Goal: Subscribe to service/newsletter

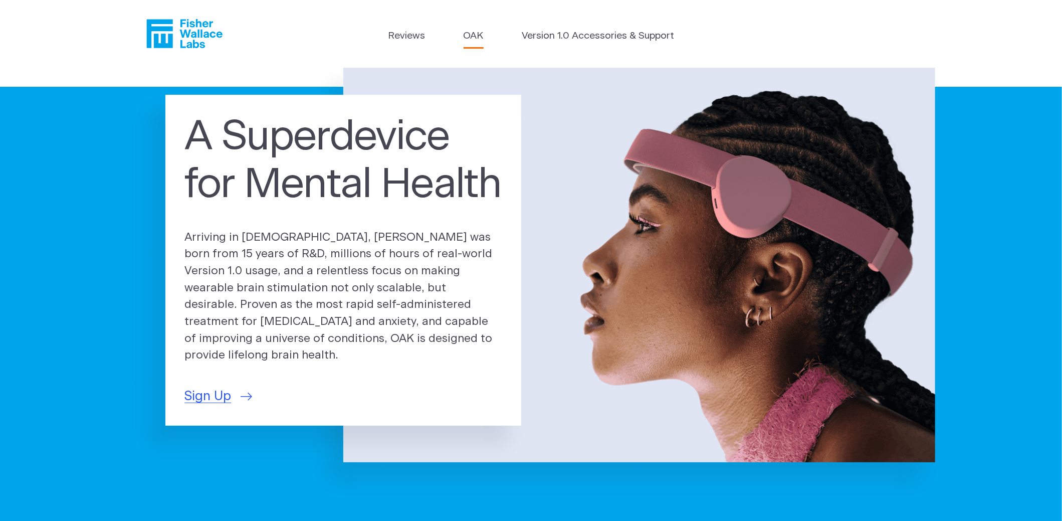
click at [472, 37] on link "OAK" at bounding box center [474, 36] width 20 height 15
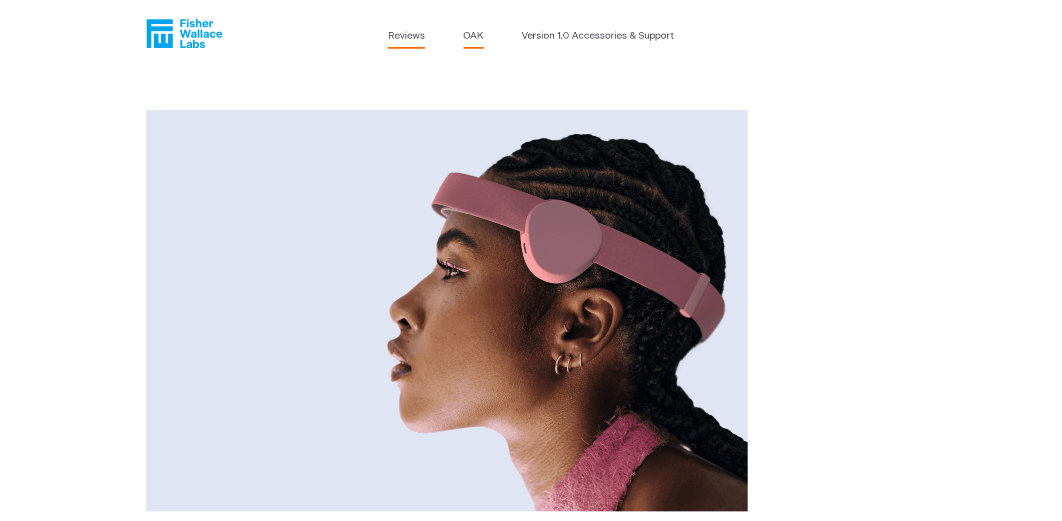
click at [407, 34] on link "Reviews" at bounding box center [406, 36] width 37 height 15
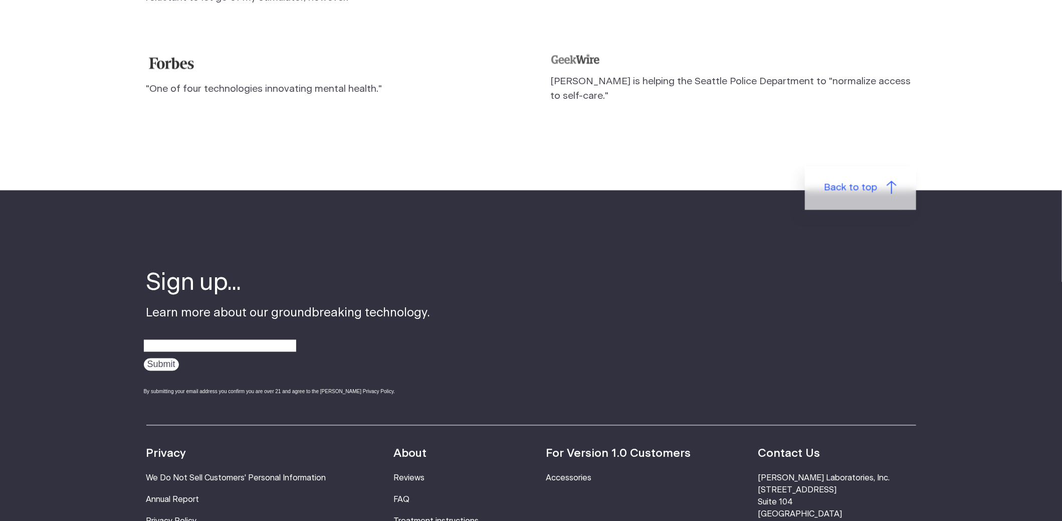
scroll to position [1136, 0]
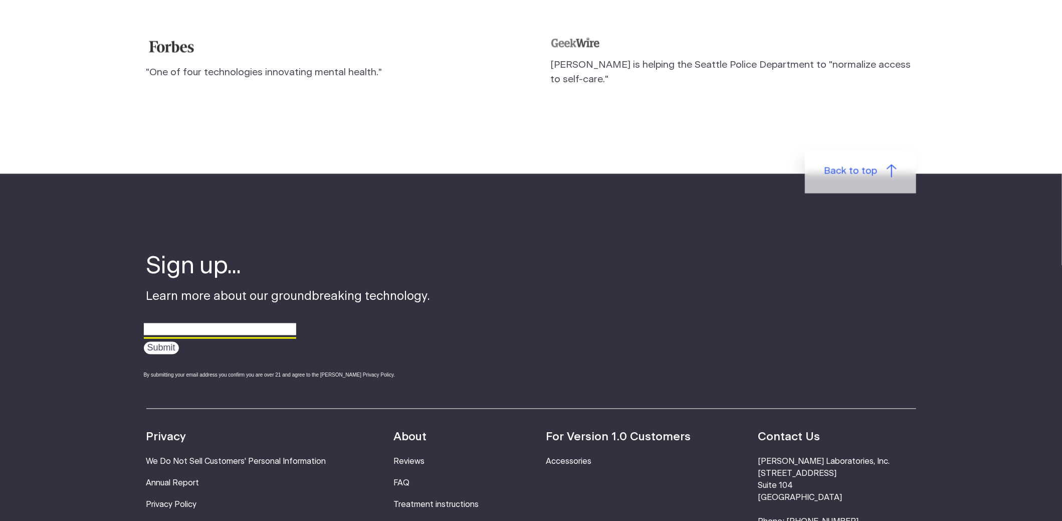
click at [177, 322] on input "email" at bounding box center [220, 330] width 152 height 16
type input "joseph.mullins@gmail.com"
click at [169, 342] on input "Submit" at bounding box center [161, 348] width 35 height 13
